Goal: Check status: Check status

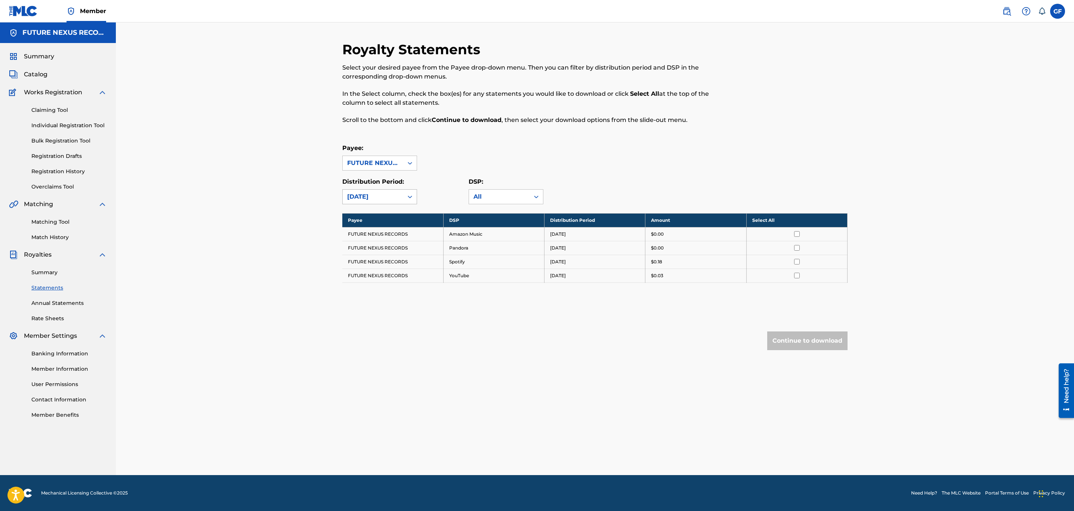
click at [394, 197] on div "[DATE]" at bounding box center [373, 196] width 52 height 9
click at [372, 216] on div "[DATE]" at bounding box center [380, 213] width 74 height 19
click at [30, 264] on div "Summary Statements Annual Statements Rate Sheets" at bounding box center [58, 290] width 98 height 63
click at [35, 270] on link "Summary" at bounding box center [69, 272] width 76 height 8
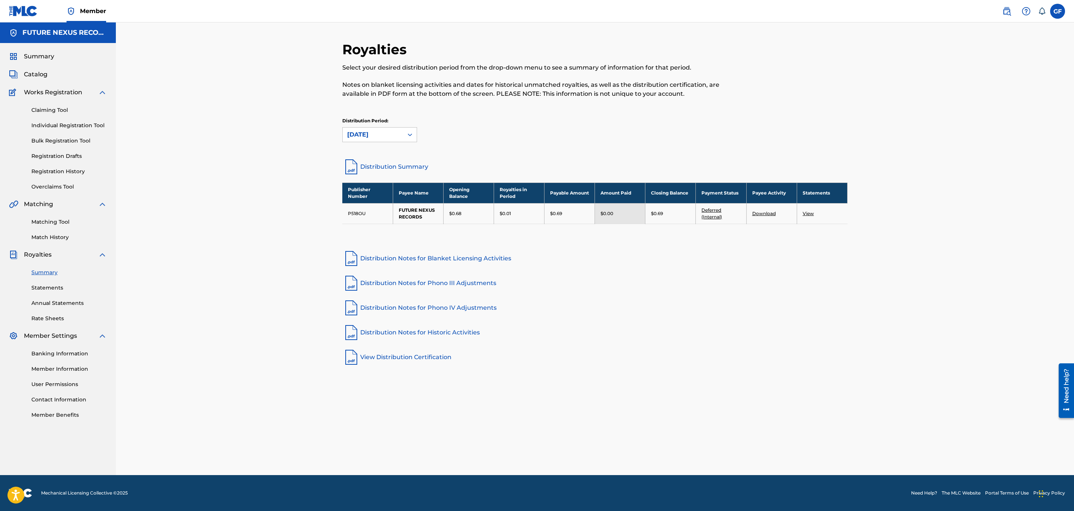
click at [712, 221] on td "Deferred (Internal)" at bounding box center [721, 213] width 50 height 21
click at [714, 219] on link "Deferred (Internal)" at bounding box center [712, 213] width 21 height 12
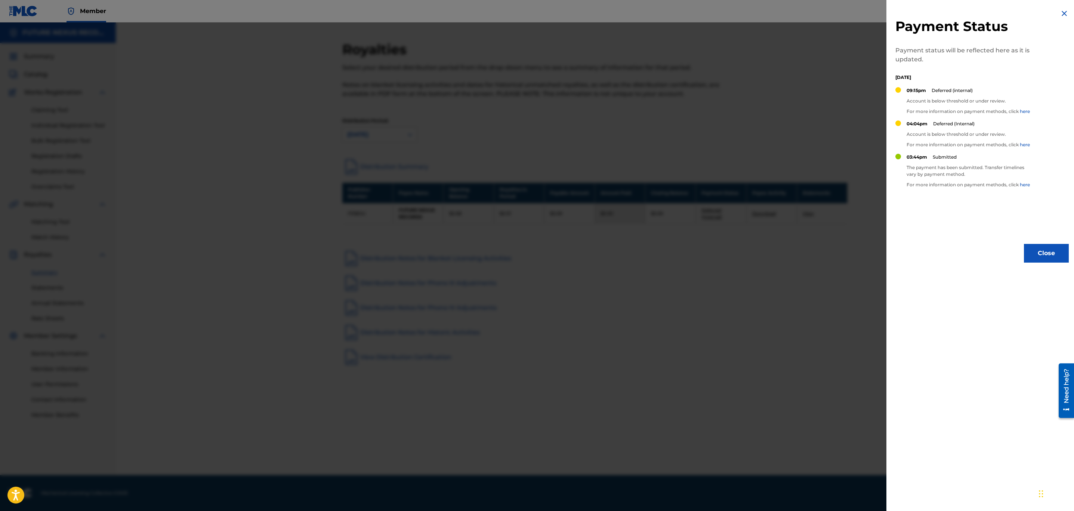
click at [1021, 111] on link "here" at bounding box center [1025, 111] width 10 height 6
click at [775, 280] on div at bounding box center [537, 277] width 1074 height 511
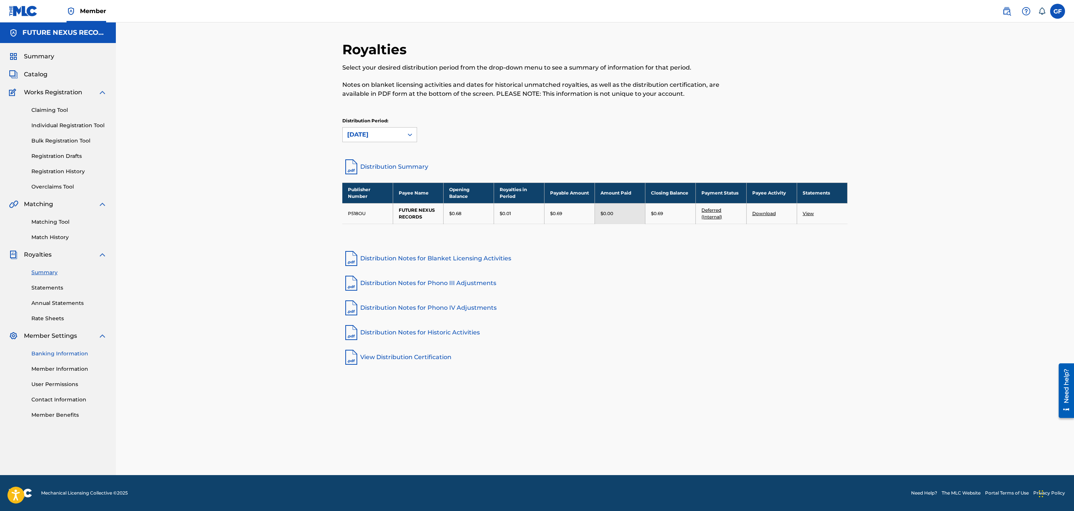
click at [63, 352] on link "Banking Information" at bounding box center [69, 354] width 76 height 8
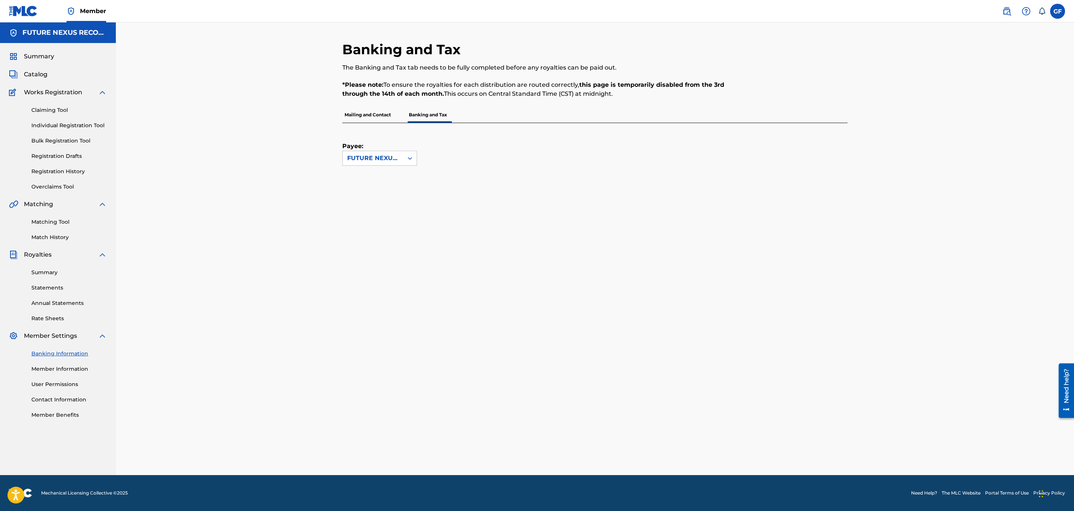
click at [77, 353] on link "Banking Information" at bounding box center [69, 354] width 76 height 8
click at [87, 350] on link "Banking Information" at bounding box center [69, 354] width 76 height 8
click at [371, 120] on p "Mailing and Contact" at bounding box center [367, 115] width 51 height 16
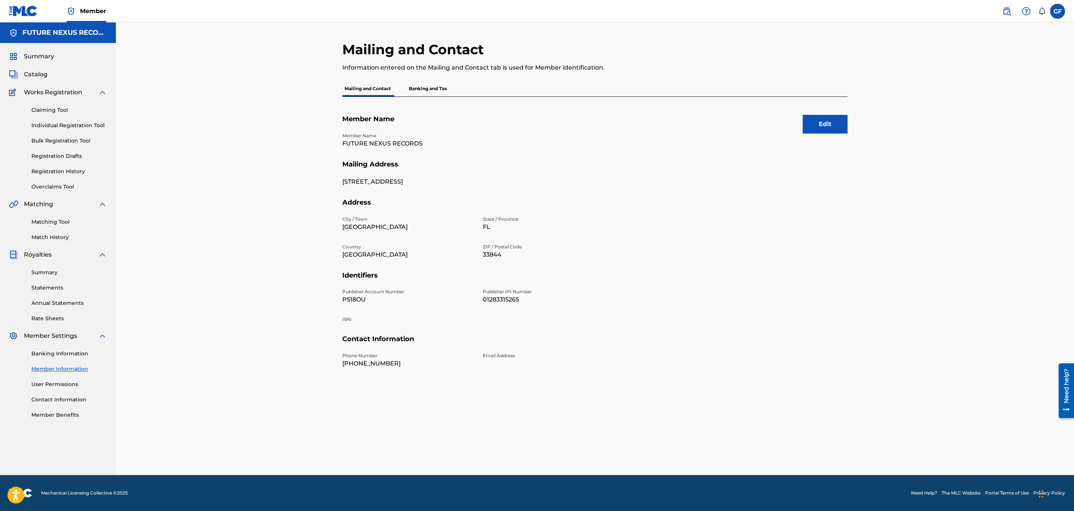
click at [428, 103] on div "Edit Member Name Member Name FUTURE NEXUS RECORDS Mailing Address [GEOGRAPHIC_D…" at bounding box center [594, 247] width 505 height 301
click at [428, 95] on p "Banking and Tax" at bounding box center [428, 89] width 43 height 16
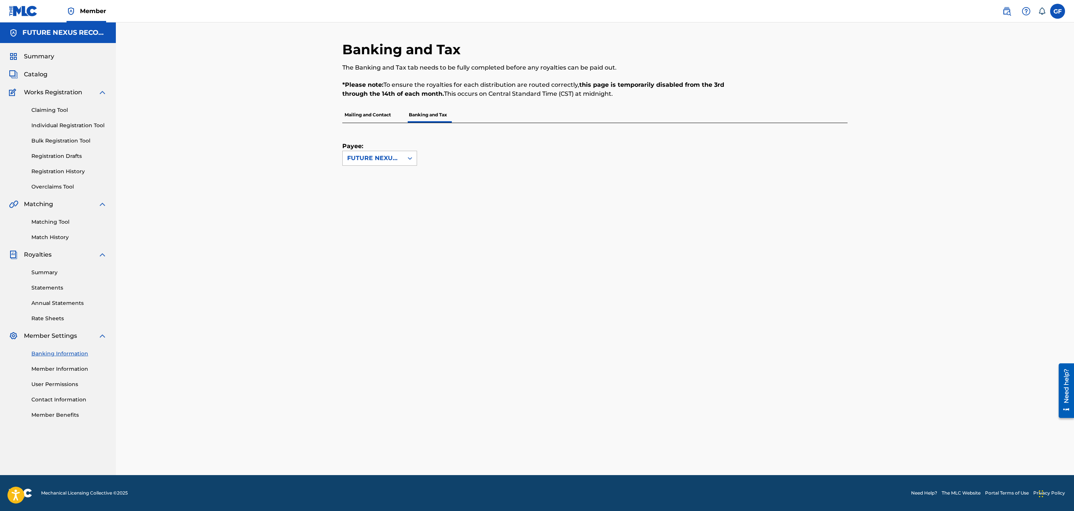
click at [413, 157] on icon at bounding box center [409, 157] width 7 height 7
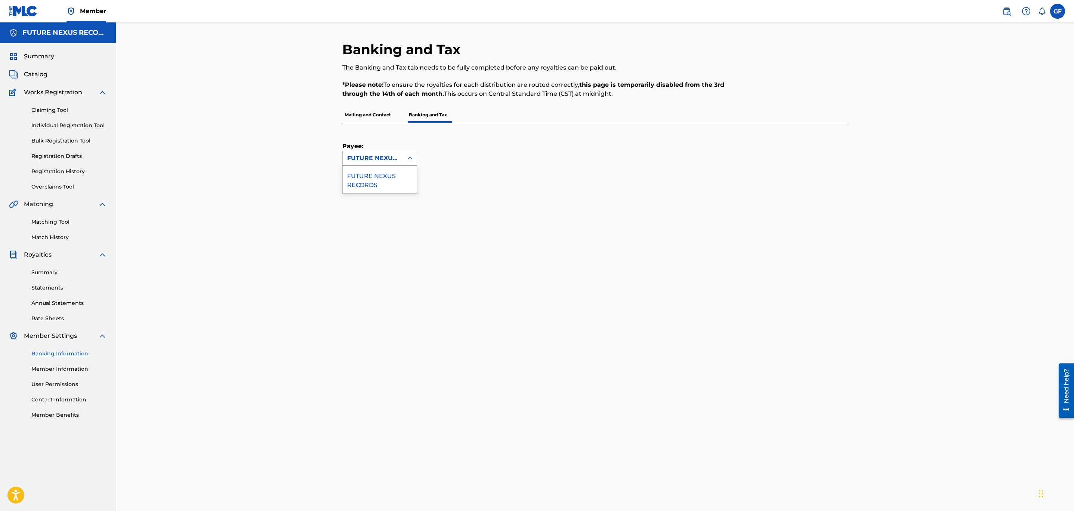
click at [382, 184] on div "FUTURE NEXUS RECORDS" at bounding box center [380, 180] width 74 height 28
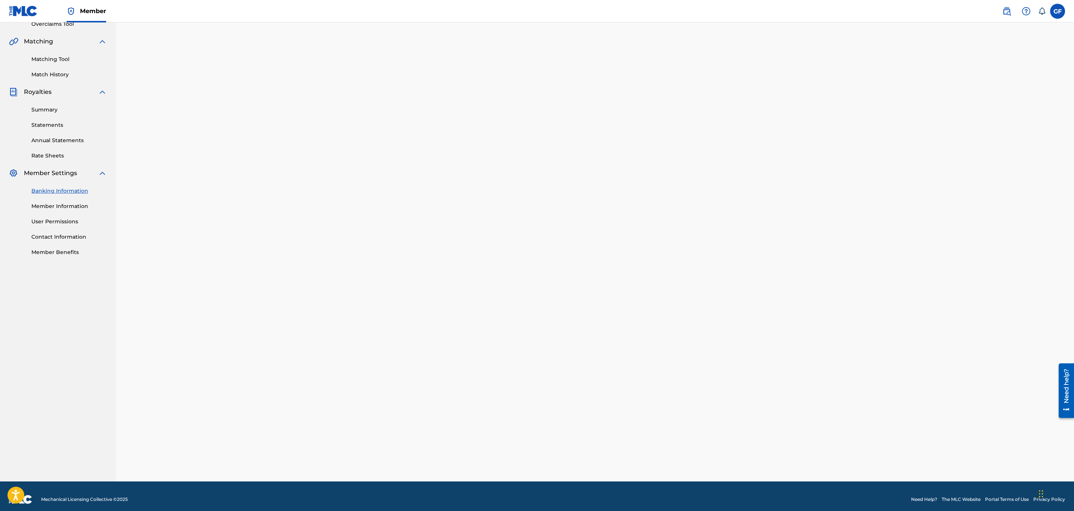
scroll to position [169, 0]
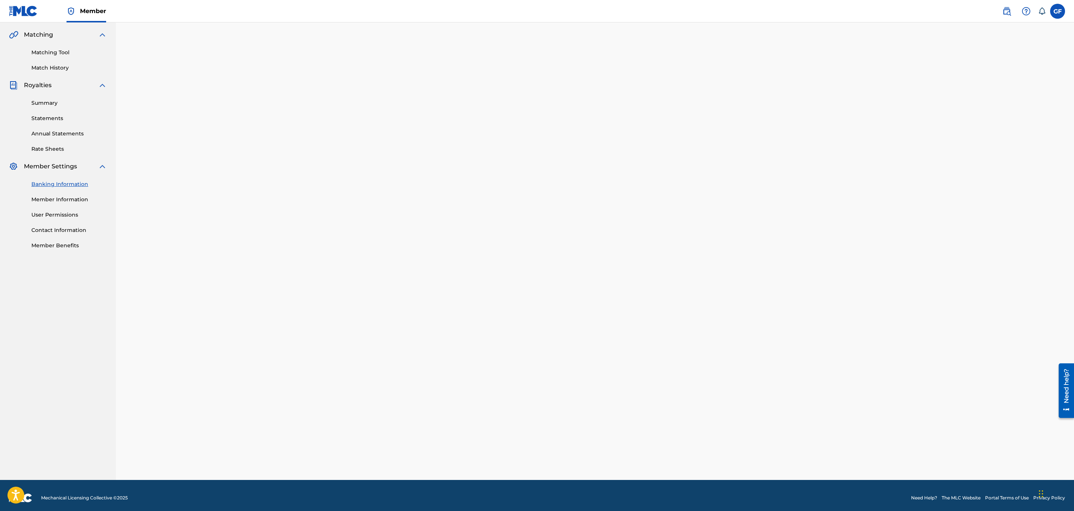
drag, startPoint x: 949, startPoint y: 141, endPoint x: 930, endPoint y: 133, distance: 20.6
click at [933, 134] on div "Banking and Tax The Banking and Tax tab needs to be fully completed before any …" at bounding box center [595, 166] width 958 height 627
click at [340, 328] on div "Banking and Tax The Banking and Tax tab needs to be fully completed before any …" at bounding box center [594, 176] width 523 height 608
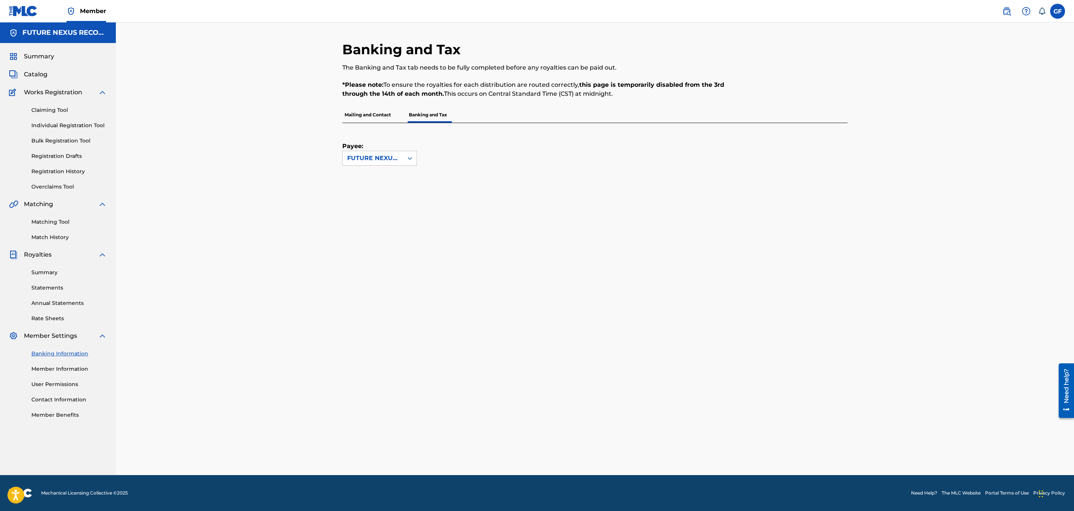
scroll to position [0, 0]
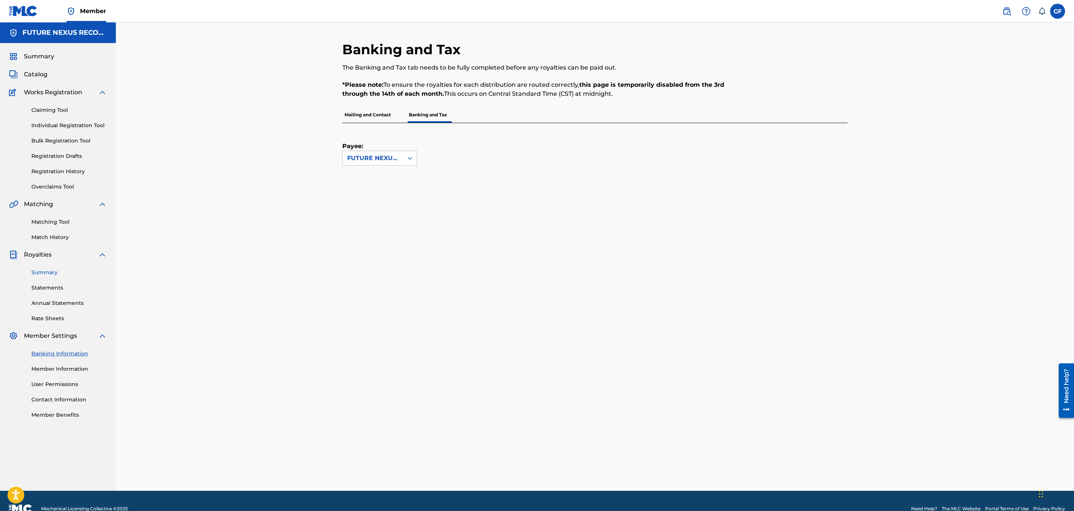
click at [47, 276] on link "Summary" at bounding box center [69, 272] width 76 height 8
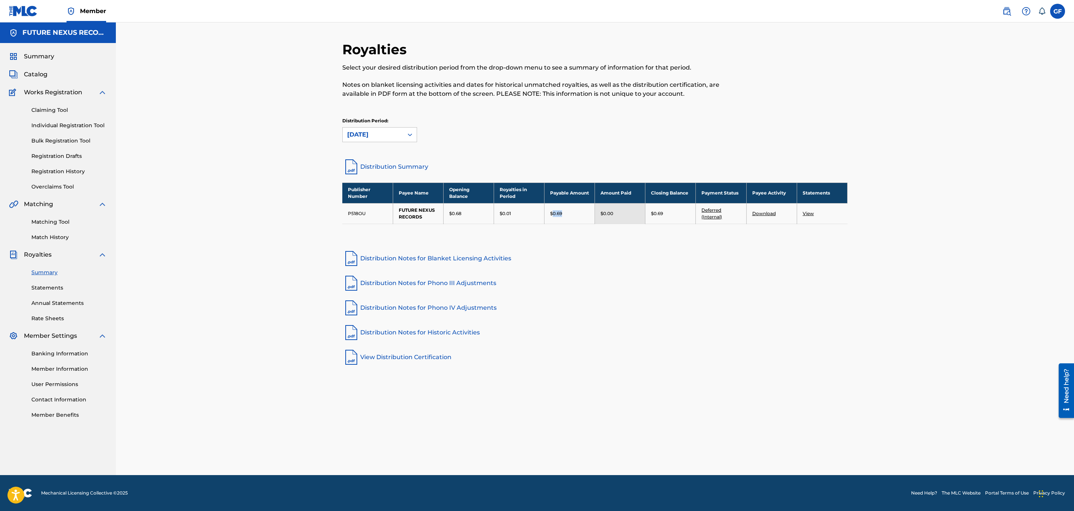
drag, startPoint x: 553, startPoint y: 210, endPoint x: 566, endPoint y: 213, distance: 13.1
click at [566, 213] on div "$0.69" at bounding box center [569, 213] width 39 height 7
click at [565, 229] on div "Publisher Number Payee Name Opening Balance Royalties in Period Payable Amount …" at bounding box center [594, 212] width 505 height 60
drag, startPoint x: 449, startPoint y: 216, endPoint x: 468, endPoint y: 215, distance: 19.5
click at [468, 215] on td "$0.68" at bounding box center [468, 213] width 50 height 21
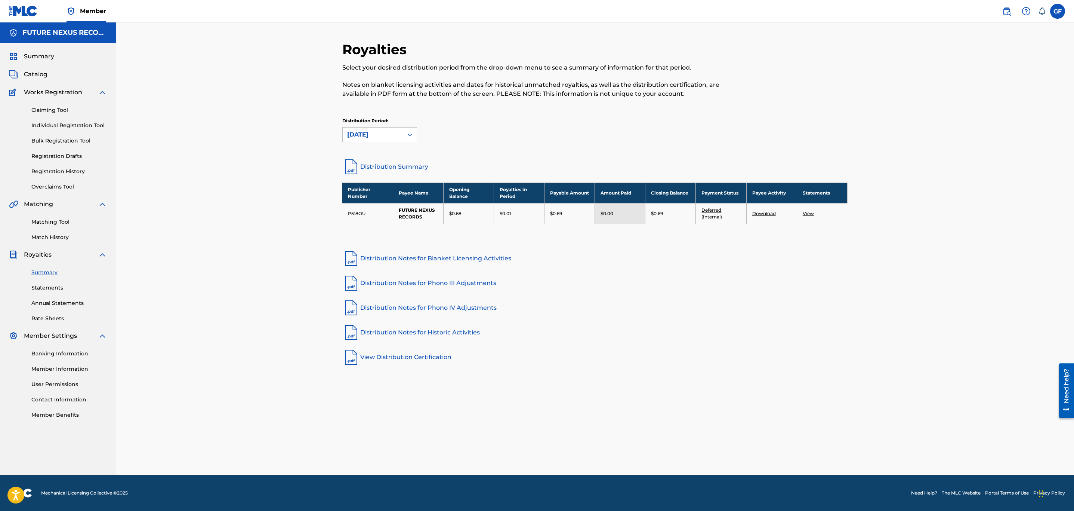
click at [708, 214] on td "Deferred (Internal)" at bounding box center [721, 213] width 50 height 21
drag, startPoint x: 708, startPoint y: 214, endPoint x: 707, endPoint y: 220, distance: 5.7
click at [707, 220] on td "Deferred (Internal)" at bounding box center [721, 213] width 50 height 21
click at [707, 219] on link "Deferred (Internal)" at bounding box center [712, 213] width 21 height 12
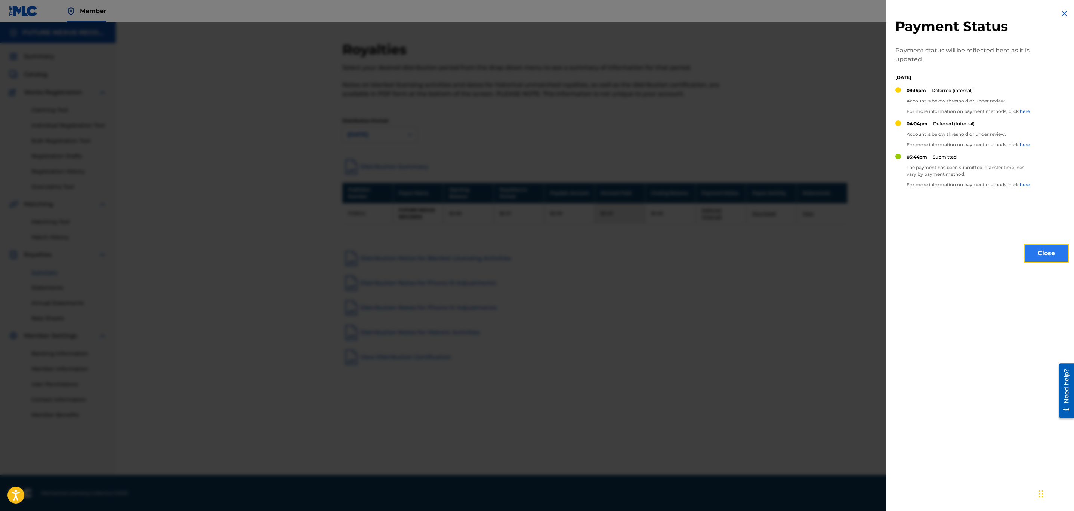
click at [1057, 248] on button "Close" at bounding box center [1046, 253] width 45 height 19
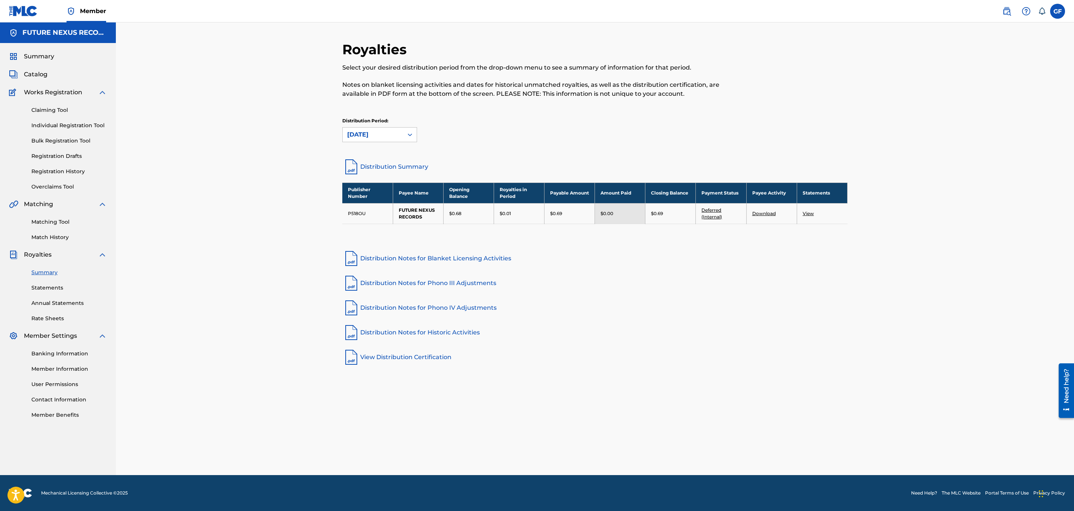
click at [808, 213] on link "View" at bounding box center [808, 213] width 11 height 6
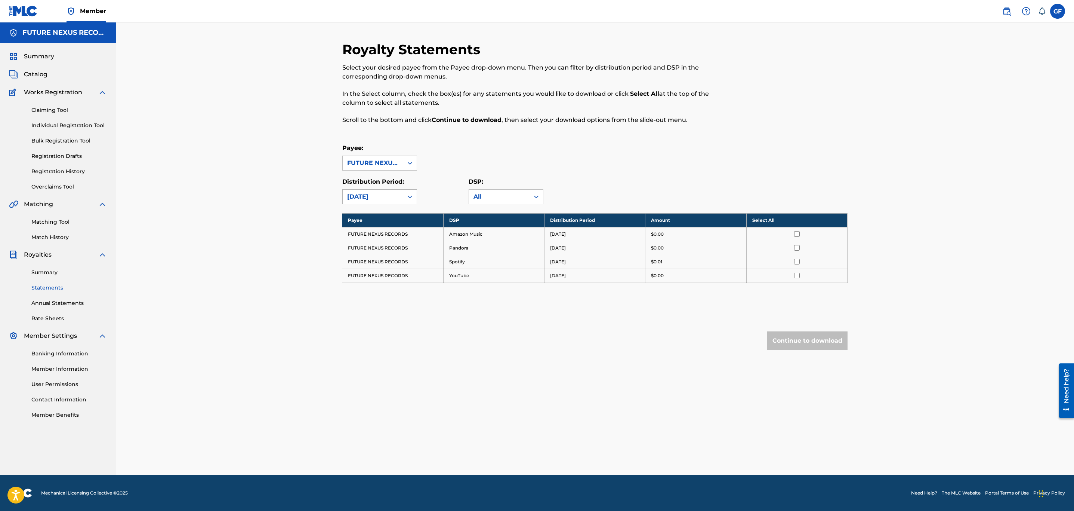
click at [413, 192] on div at bounding box center [409, 196] width 13 height 13
click at [388, 228] on div "[DATE]" at bounding box center [380, 232] width 74 height 19
click at [396, 188] on div "Distribution Period: [DATE]" at bounding box center [379, 190] width 75 height 27
click at [396, 205] on div "Royalty Statements Select your desired payee from the Payee drop-down menu. The…" at bounding box center [594, 210] width 505 height 339
click at [397, 197] on div "[DATE]" at bounding box center [373, 196] width 52 height 9
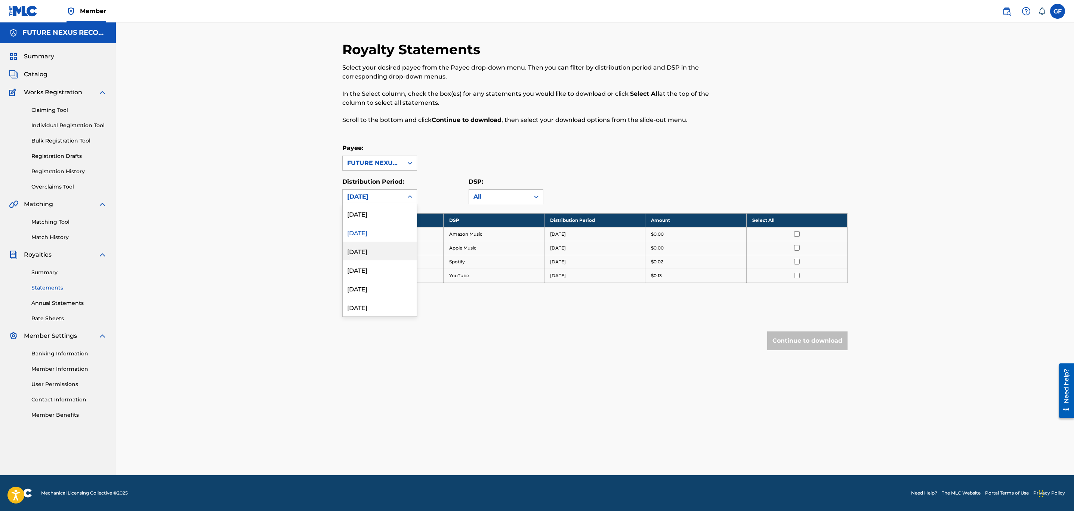
click at [388, 253] on div "[DATE]" at bounding box center [380, 250] width 74 height 19
